Goal: Task Accomplishment & Management: Use online tool/utility

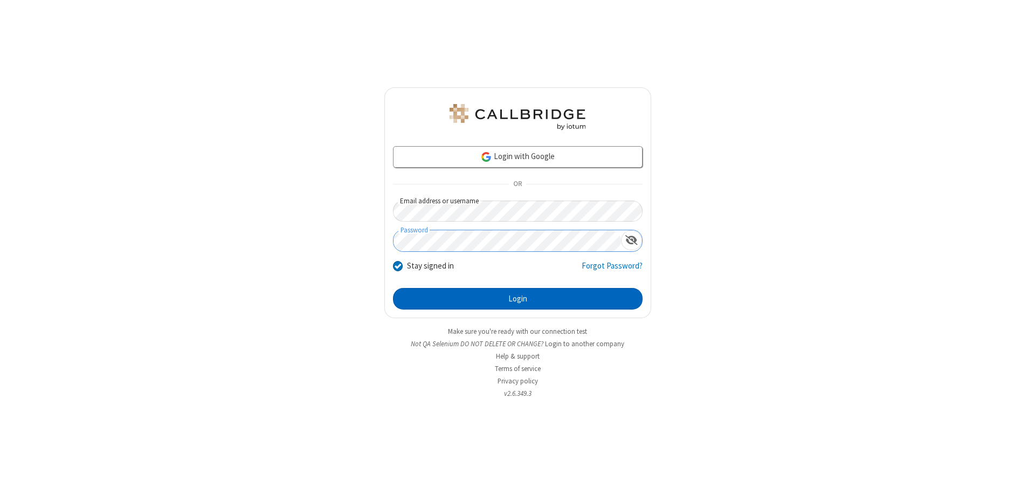
click at [518, 299] on button "Login" at bounding box center [518, 299] width 250 height 22
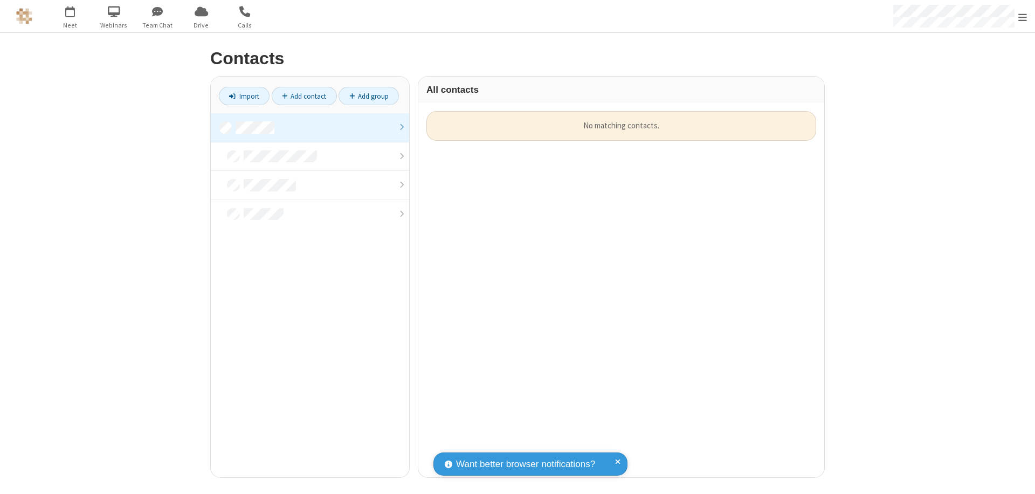
scroll to position [366, 398]
click at [310, 127] on link at bounding box center [310, 127] width 198 height 29
click at [244, 96] on link "Import" at bounding box center [244, 96] width 51 height 18
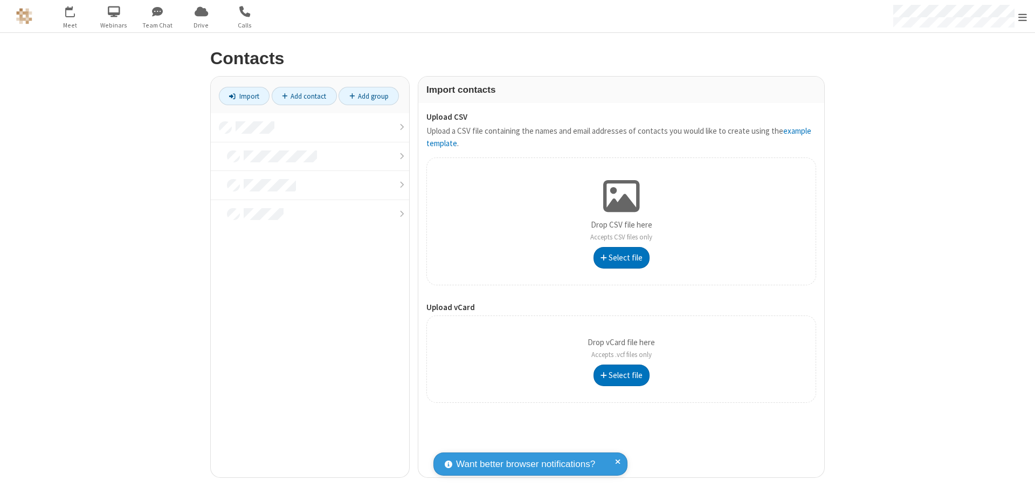
type input "C:\fakepath\address_book_contacts.csv"
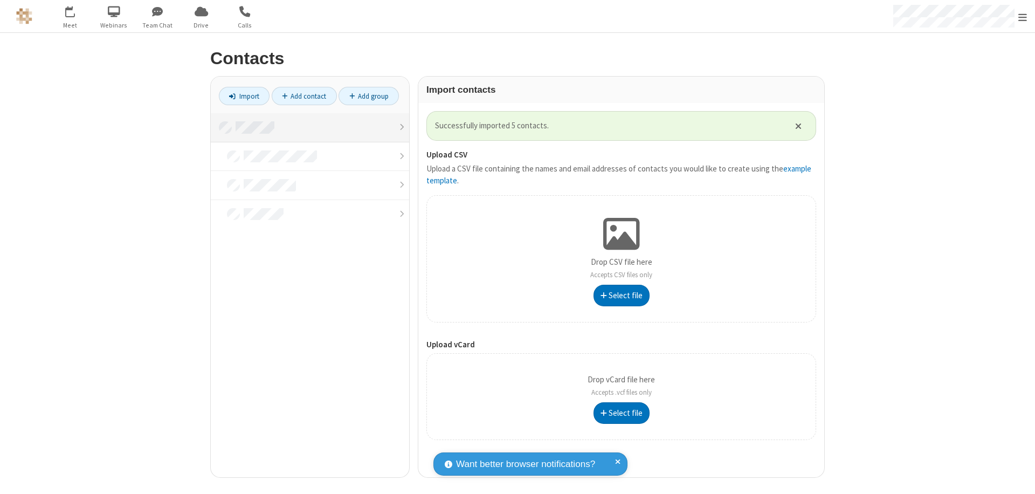
click at [310, 127] on link at bounding box center [310, 127] width 198 height 29
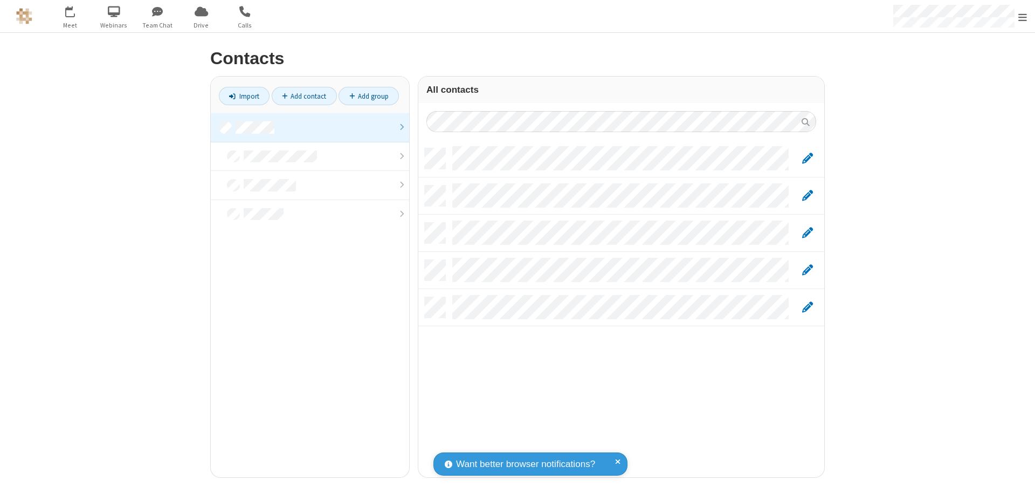
scroll to position [329, 398]
